Goal: Task Accomplishment & Management: Complete application form

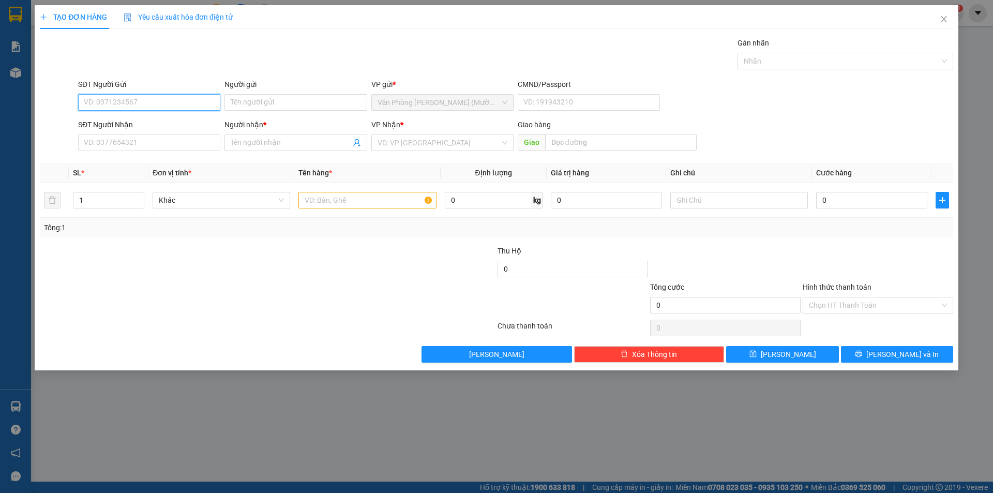
click at [111, 104] on input "SĐT Người Gửi" at bounding box center [149, 102] width 142 height 17
type input "0989438001"
click at [134, 120] on div "0989438001 - LOAN" at bounding box center [149, 122] width 130 height 11
type input "LOAN"
type input "0989438001"
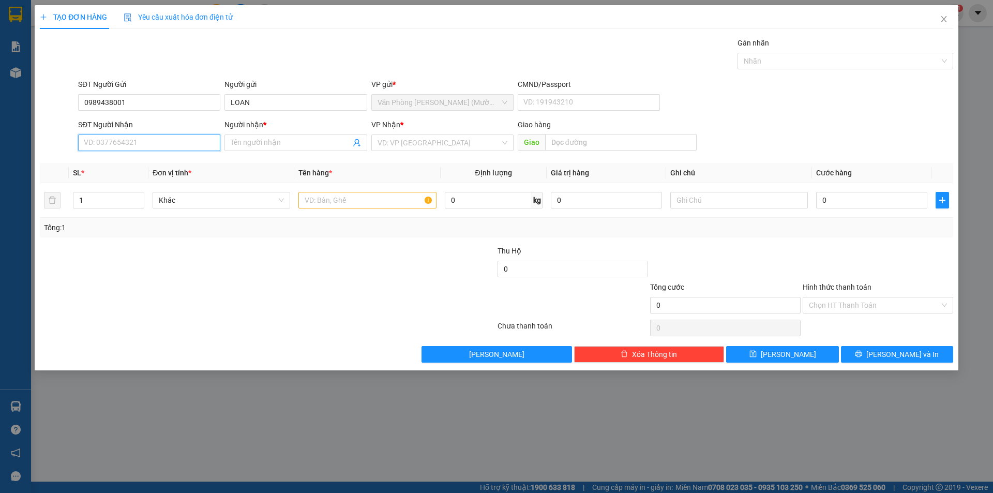
click at [127, 143] on input "SĐT Người Nhận" at bounding box center [149, 142] width 142 height 17
type input "0986499799"
click at [256, 141] on input "Người nhận *" at bounding box center [290, 142] width 119 height 11
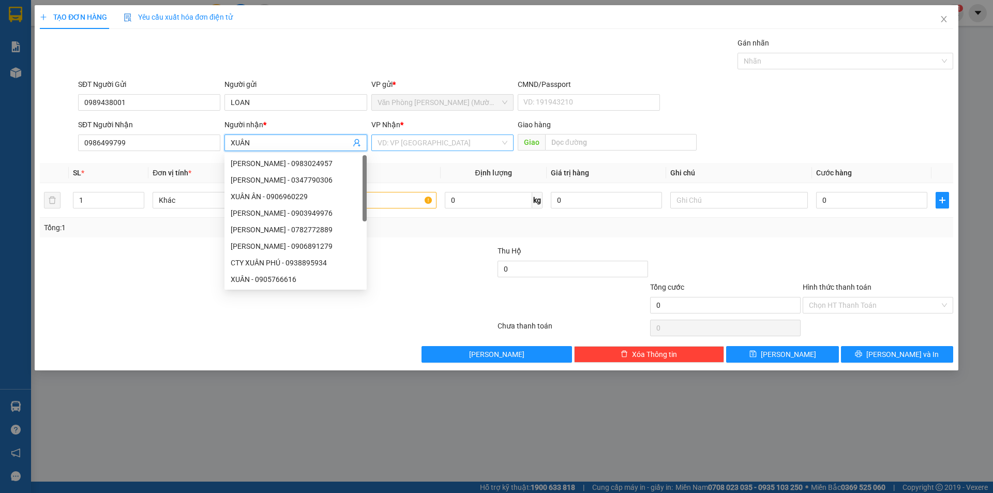
type input "XUÂN"
click at [447, 142] on input "search" at bounding box center [438, 143] width 123 height 16
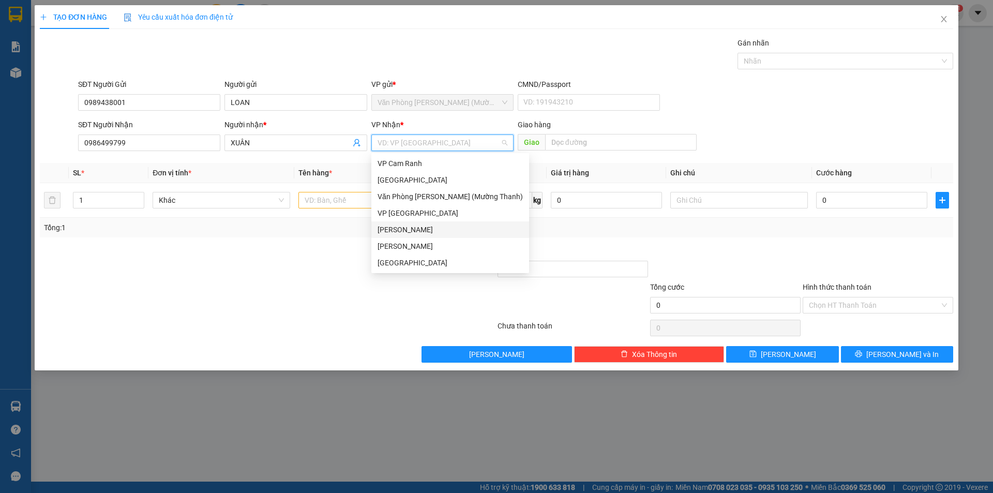
click at [397, 230] on div "[PERSON_NAME]" at bounding box center [449, 229] width 145 height 11
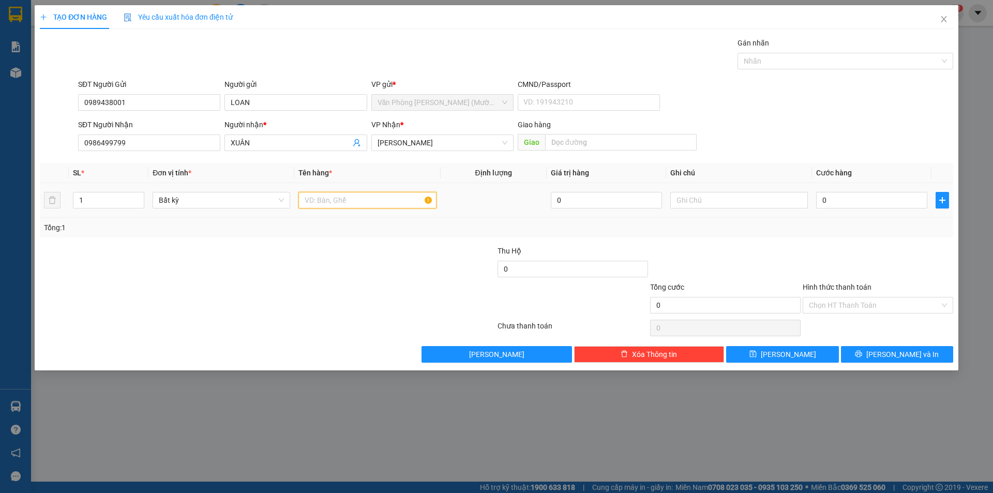
click at [341, 202] on input "text" at bounding box center [367, 200] width 138 height 17
type input "THÙNG XỐP"
click at [854, 201] on input "0" at bounding box center [871, 200] width 111 height 17
type input "4"
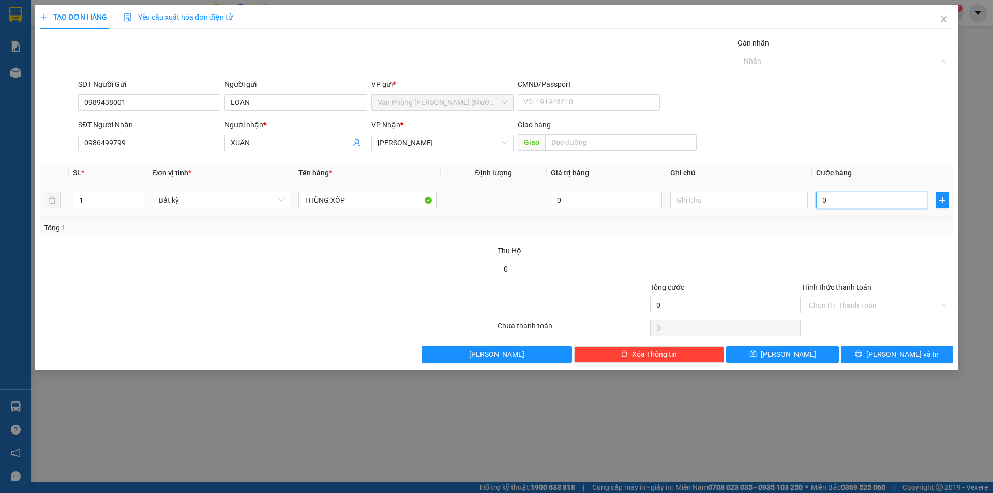
type input "4"
type input "40"
type input "40.000"
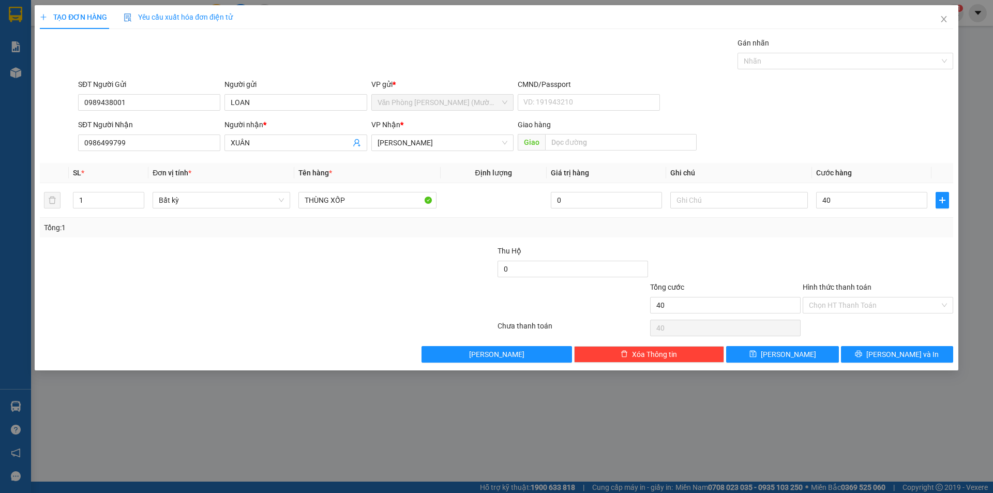
type input "40.000"
click at [840, 247] on div at bounding box center [877, 263] width 153 height 36
click at [862, 309] on input "Hình thức thanh toán" at bounding box center [874, 305] width 131 height 16
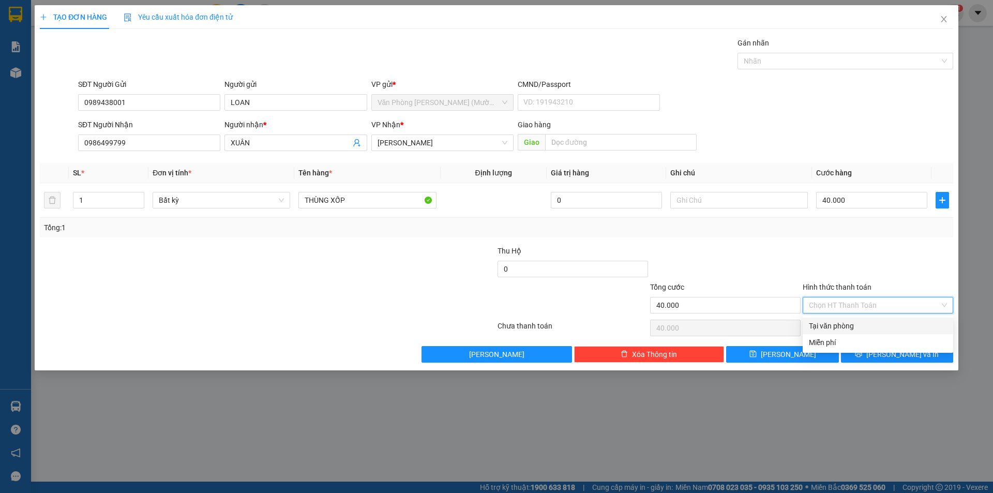
click at [846, 323] on div "Tại văn phòng" at bounding box center [878, 325] width 138 height 11
type input "0"
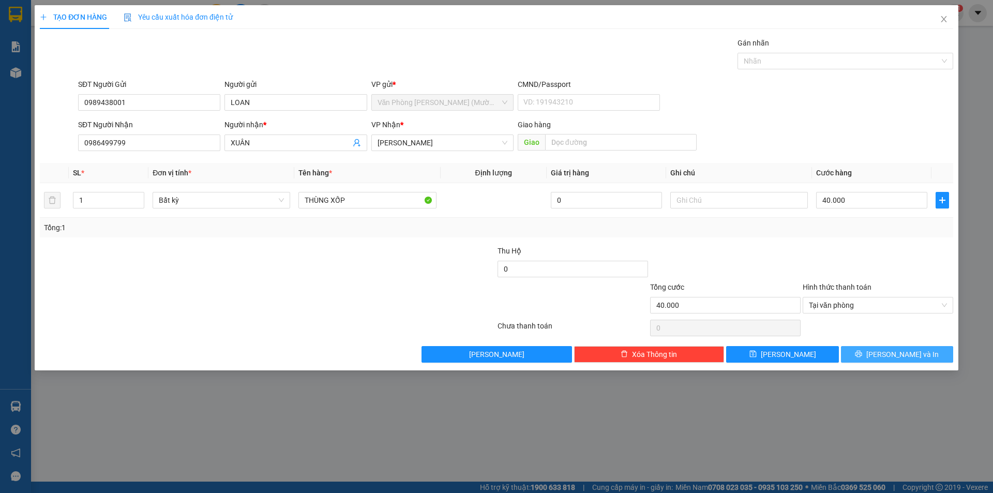
click at [903, 356] on span "[PERSON_NAME] và In" at bounding box center [902, 354] width 72 height 11
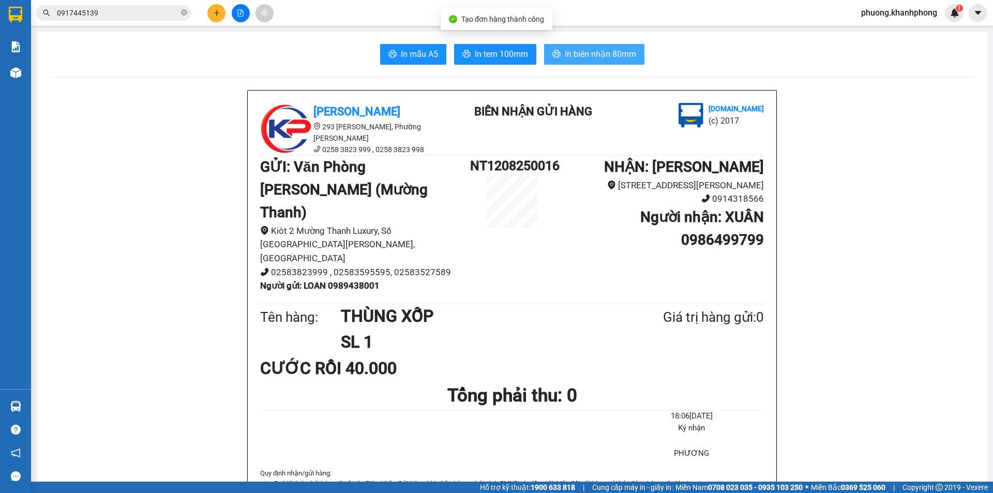
click at [588, 52] on span "In biên nhận 80mm" at bounding box center [600, 54] width 71 height 13
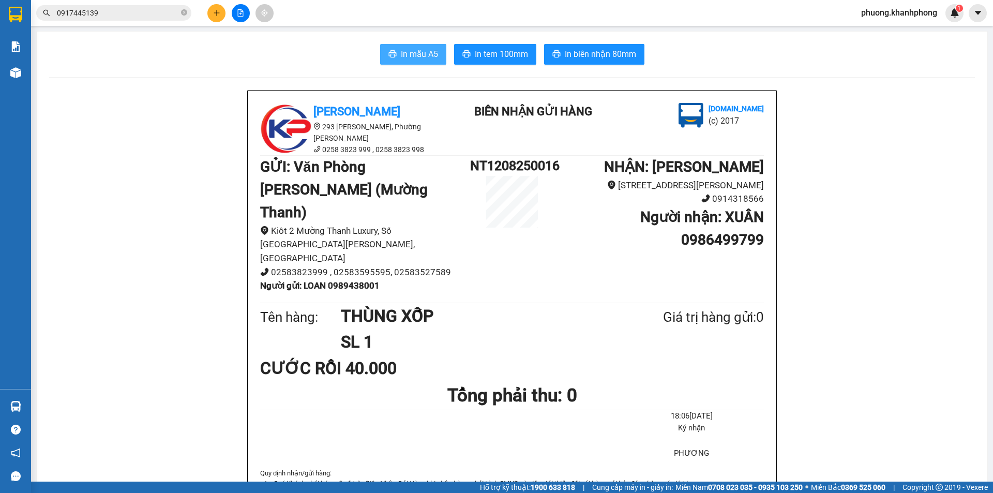
click at [414, 48] on span "In mẫu A5" at bounding box center [419, 54] width 37 height 13
